Goal: Information Seeking & Learning: Learn about a topic

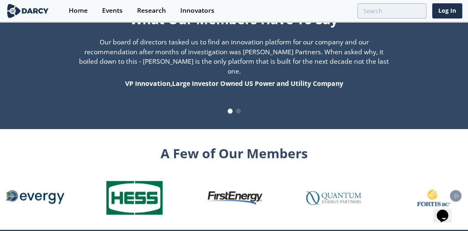
scroll to position [839, 0]
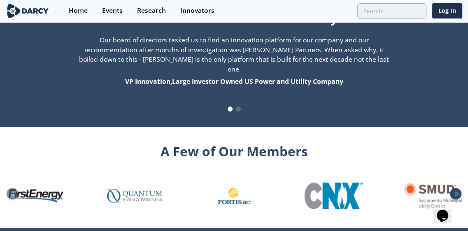
click at [454, 192] on icon "Next slide" at bounding box center [456, 194] width 10 height 5
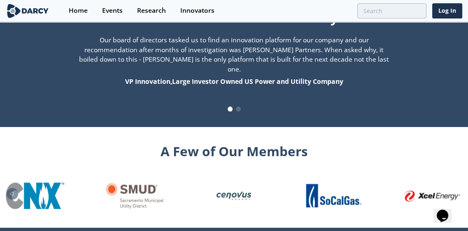
click at [454, 190] on img "26 / 26" at bounding box center [432, 195] width 58 height 11
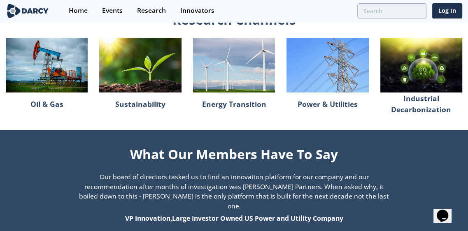
scroll to position [704, 0]
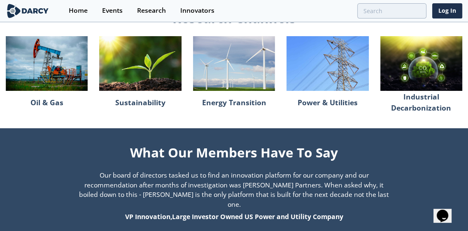
click at [422, 77] on img at bounding box center [421, 63] width 82 height 55
click at [419, 104] on p "Industrial Decarbonization" at bounding box center [421, 102] width 82 height 17
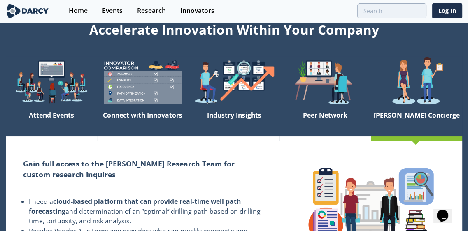
scroll to position [0, 0]
